Goal: Navigation & Orientation: Find specific page/section

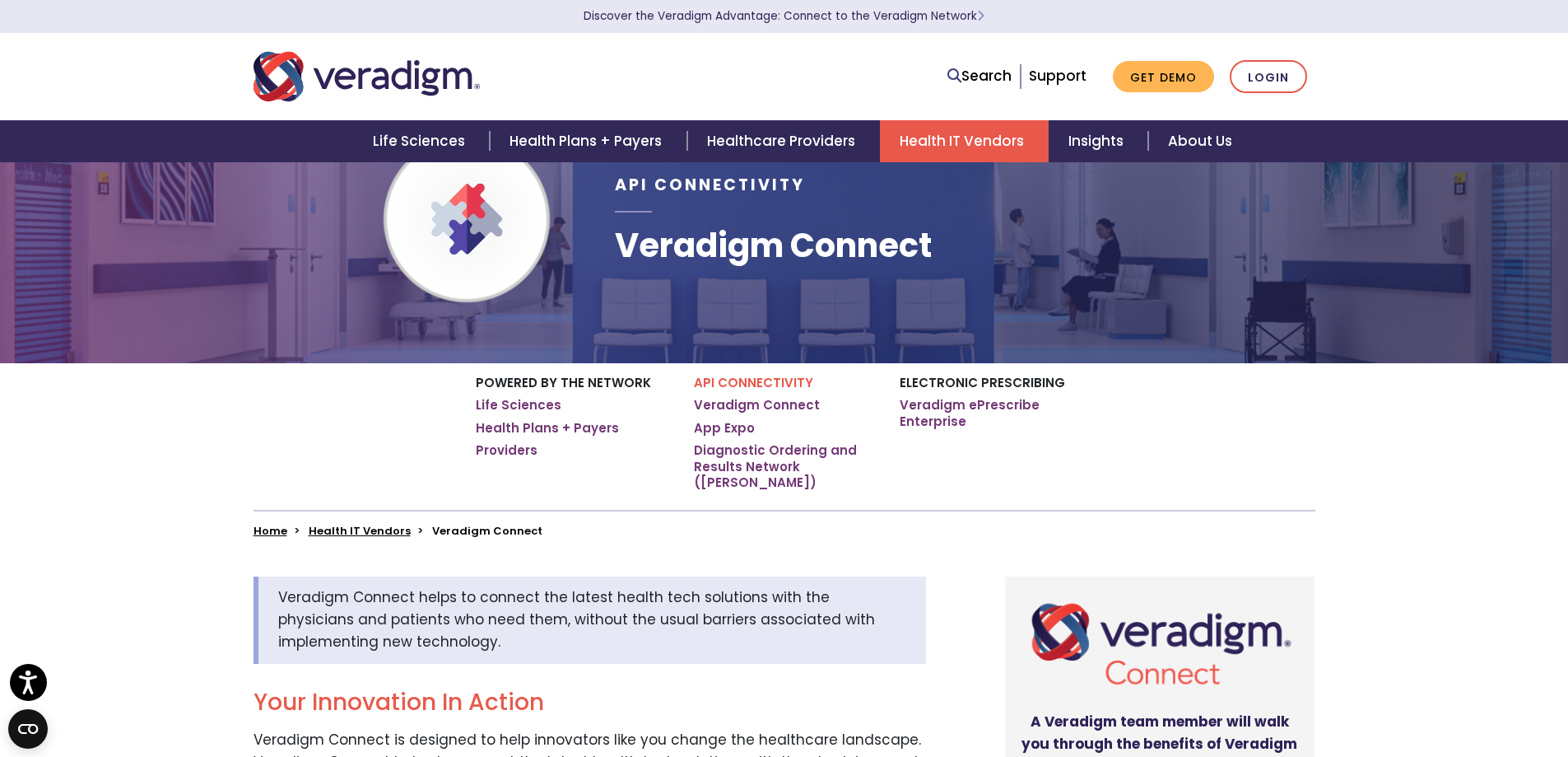
scroll to position [82, 0]
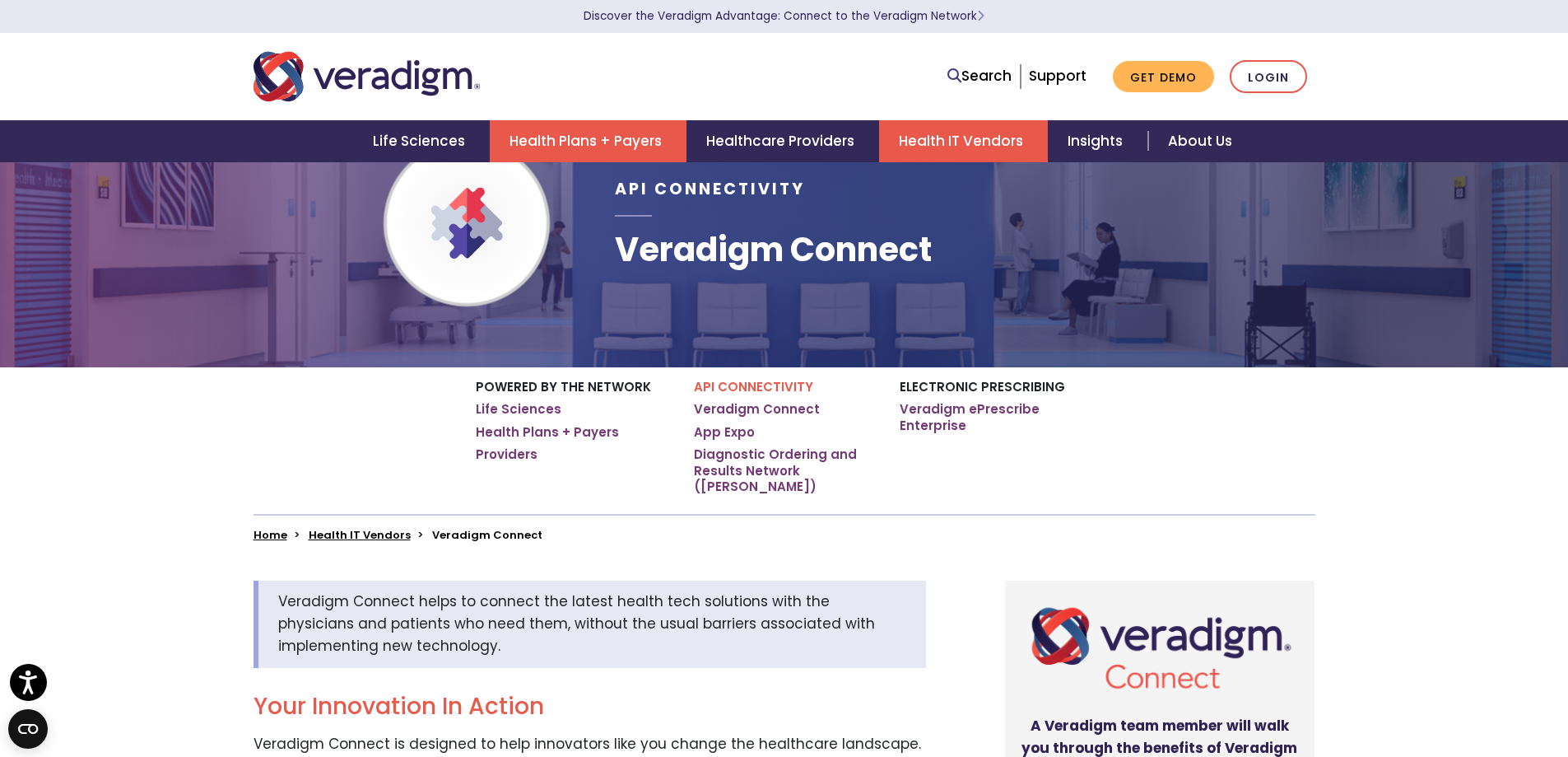
click at [540, 140] on link "Health Plans + Payers" at bounding box center [588, 141] width 197 height 42
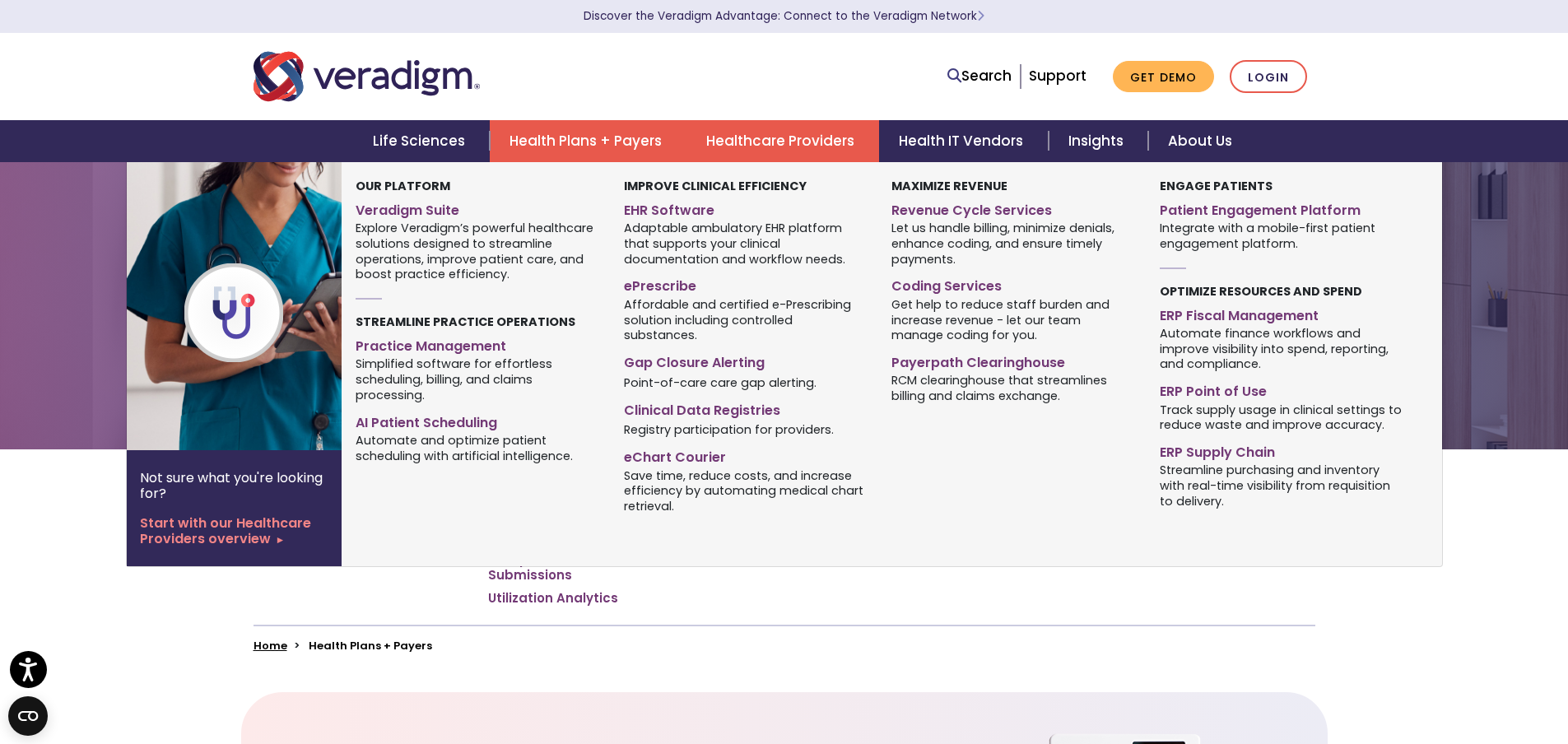
click at [743, 139] on link "Healthcare Providers" at bounding box center [782, 141] width 192 height 42
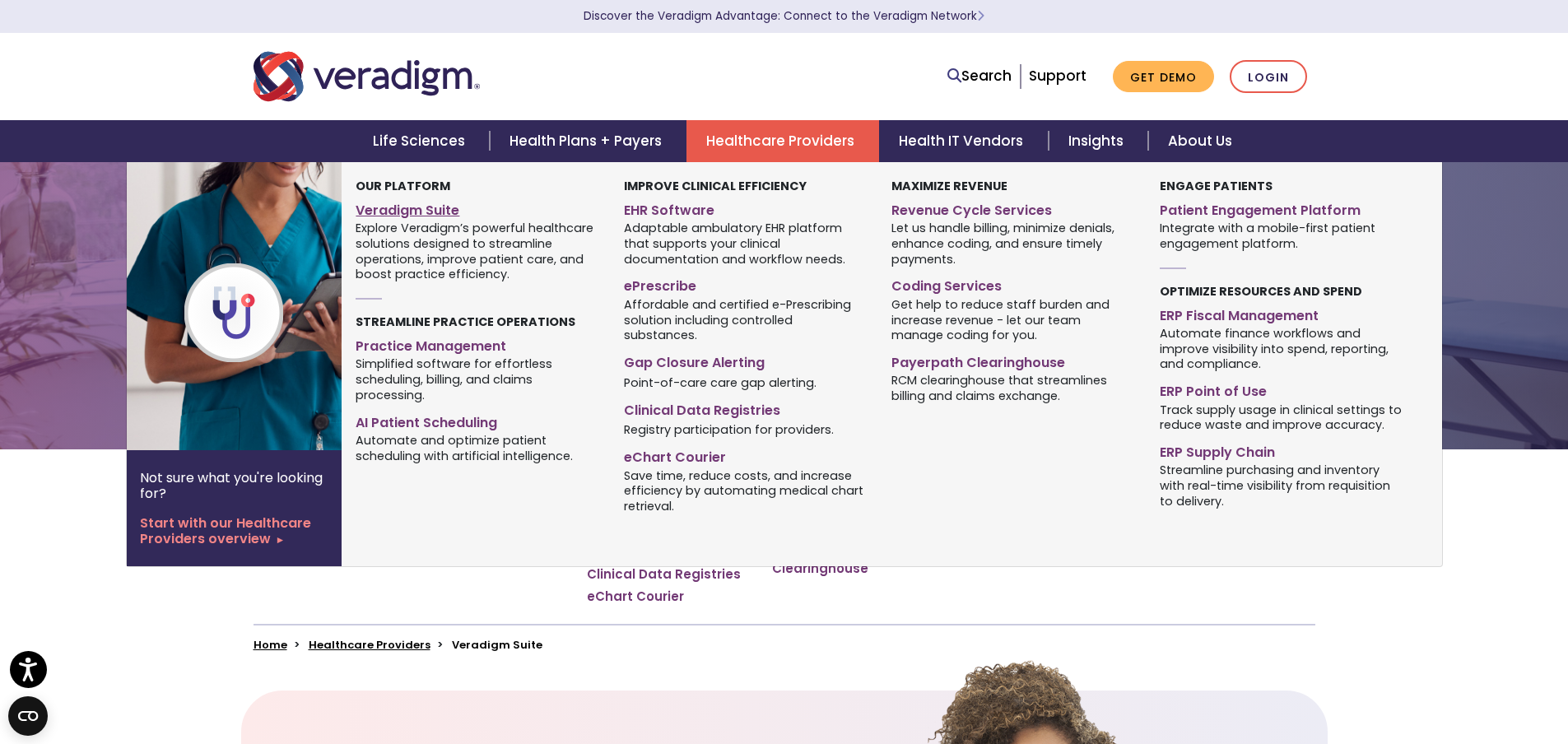
click at [416, 207] on link "Veradigm Suite" at bounding box center [477, 208] width 242 height 24
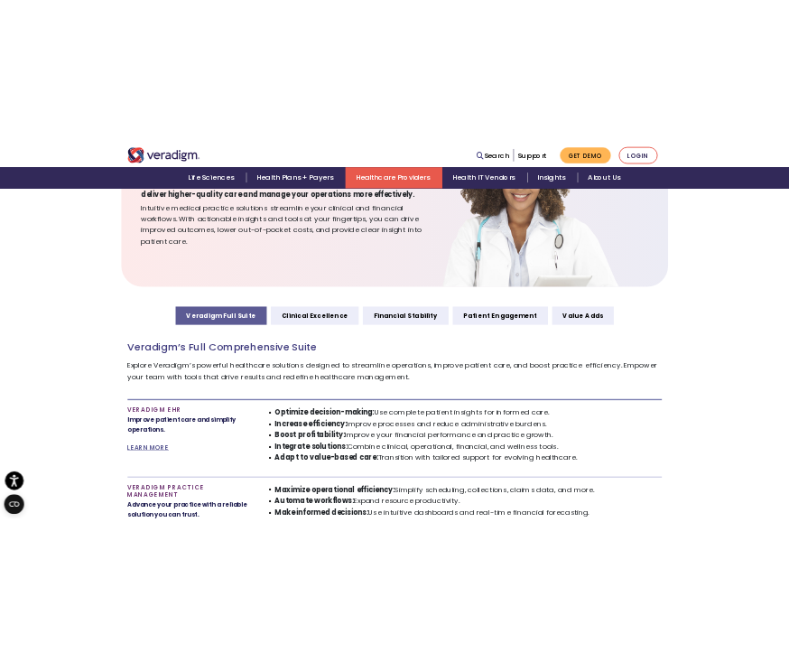
scroll to position [748, 0]
